Goal: Find specific page/section: Find specific page/section

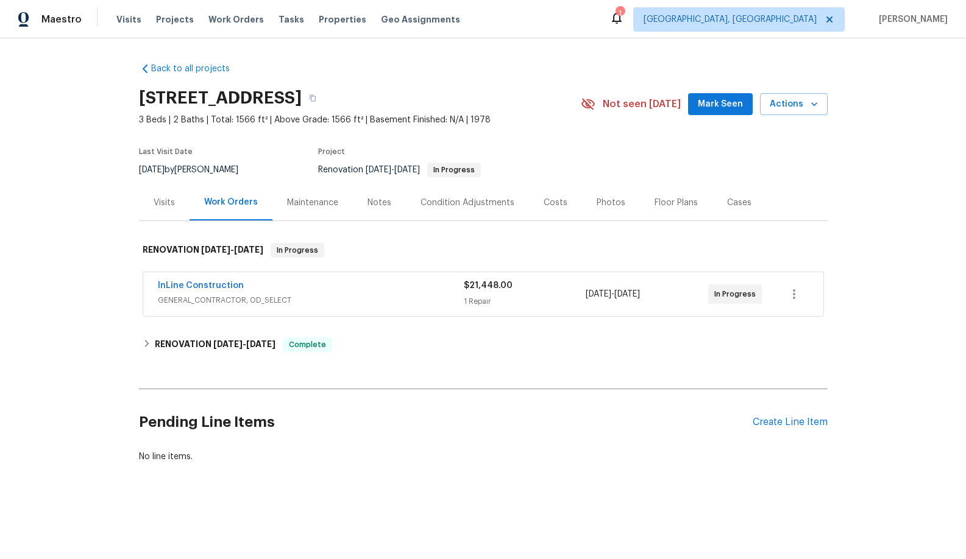
click at [303, 214] on div "Maintenance" at bounding box center [312, 203] width 80 height 36
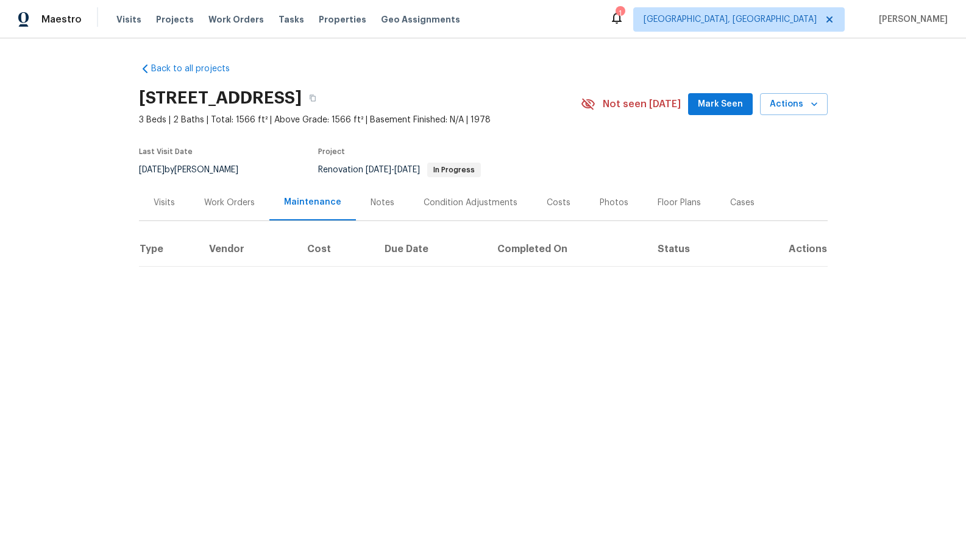
click at [308, 213] on div "Maintenance" at bounding box center [312, 203] width 87 height 36
click at [424, 206] on div "Condition Adjustments" at bounding box center [471, 203] width 94 height 12
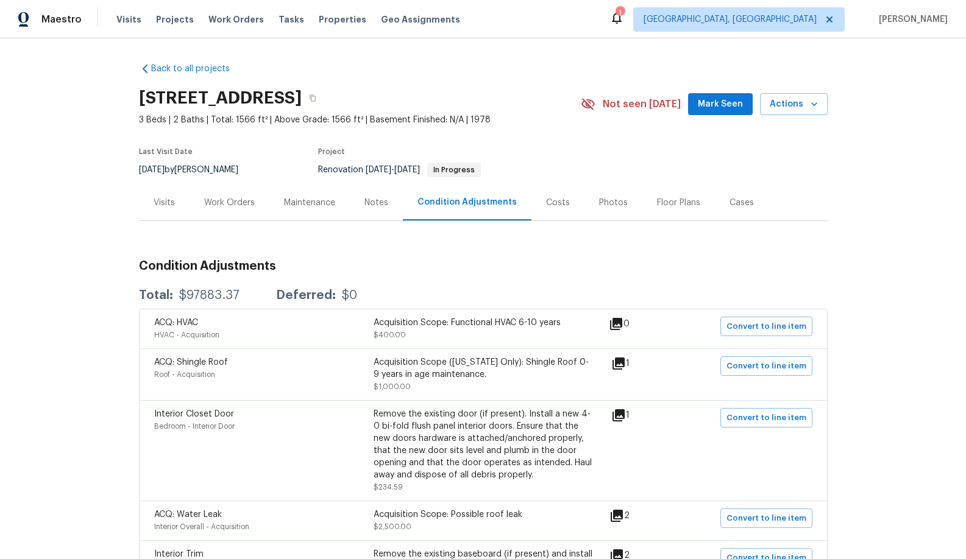
click at [308, 208] on div "Maintenance" at bounding box center [309, 203] width 51 height 12
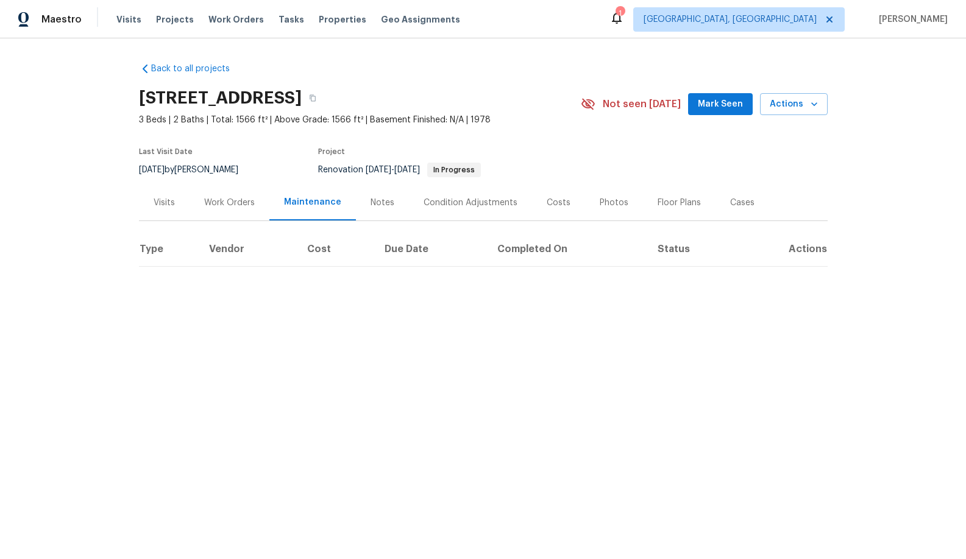
click at [180, 210] on div "Visits" at bounding box center [164, 203] width 51 height 36
